Goal: Navigation & Orientation: Find specific page/section

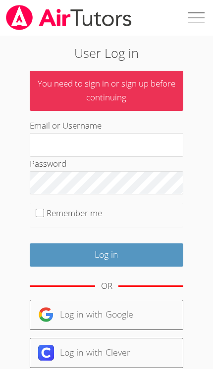
click at [57, 139] on input "Email or Username" at bounding box center [106, 145] width 153 height 24
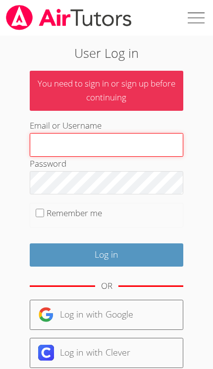
type input "Tracie.hymer@gmail.com"
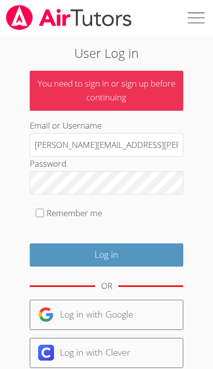
click at [106, 252] on input "Log in" at bounding box center [106, 255] width 153 height 23
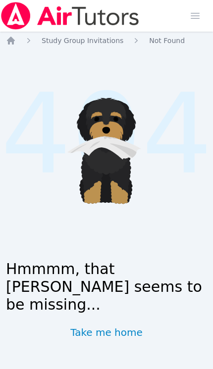
click at [13, 45] on icon "Breadcrumb" at bounding box center [11, 41] width 8 height 8
